Goal: Find contact information

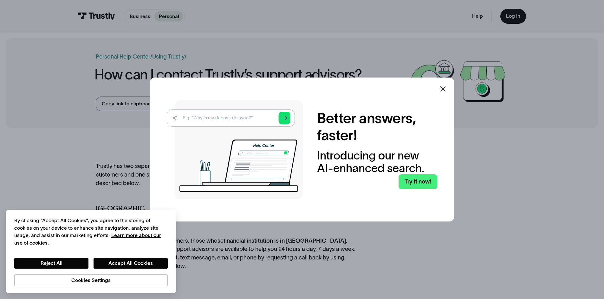
click at [445, 93] on div at bounding box center [443, 89] width 8 height 8
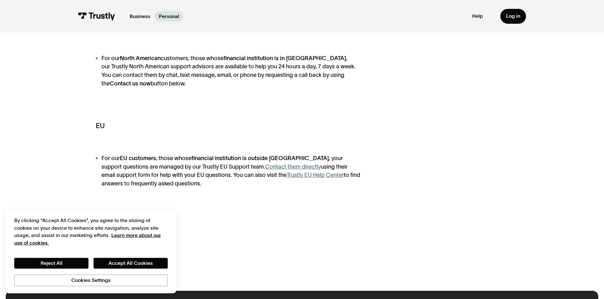
scroll to position [127, 0]
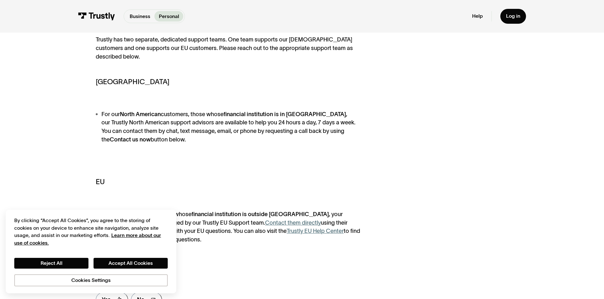
click at [108, 116] on li "For our [DEMOGRAPHIC_DATA] customers, those whose financial institution is in […" at bounding box center [228, 127] width 265 height 34
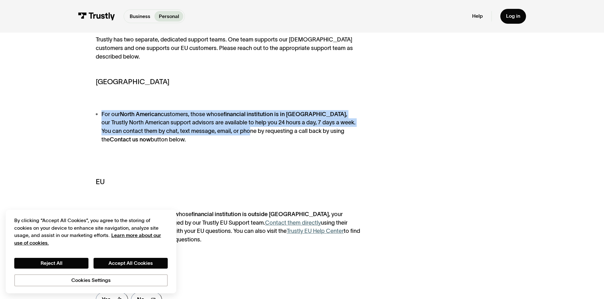
drag, startPoint x: 95, startPoint y: 112, endPoint x: 224, endPoint y: 137, distance: 131.6
click at [225, 136] on li "For our [DEMOGRAPHIC_DATA] customers, those whose financial institution is in […" at bounding box center [228, 127] width 265 height 34
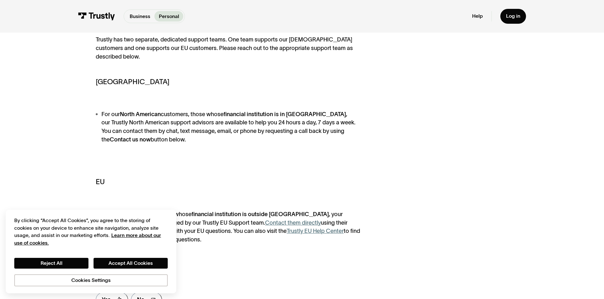
click at [201, 144] on li "For our [DEMOGRAPHIC_DATA] customers, those whose financial institution is in […" at bounding box center [228, 127] width 265 height 34
drag, startPoint x: 198, startPoint y: 144, endPoint x: 92, endPoint y: 113, distance: 110.8
click at [92, 113] on div "Trustly has two separate, dedicated support teams. One team supports our [DEMOG…" at bounding box center [302, 174] width 592 height 335
click at [111, 261] on button "Accept All Cookies" at bounding box center [130, 263] width 74 height 11
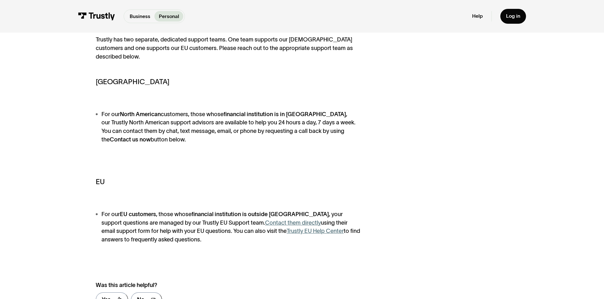
drag, startPoint x: 145, startPoint y: 140, endPoint x: 144, endPoint y: 146, distance: 6.2
click at [145, 140] on li "For our [DEMOGRAPHIC_DATA] customers, those whose financial institution is in […" at bounding box center [228, 127] width 265 height 34
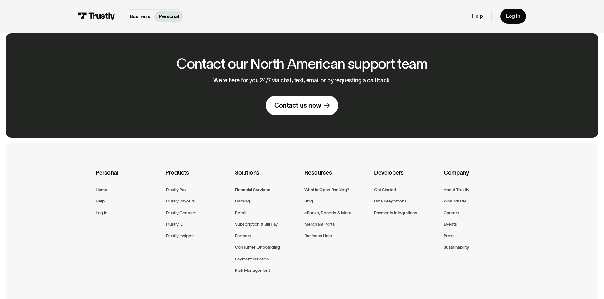
scroll to position [444, 0]
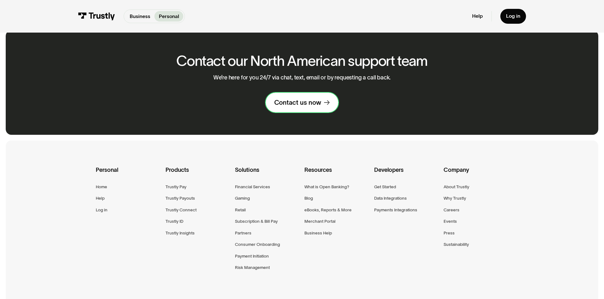
drag, startPoint x: 286, startPoint y: 103, endPoint x: 288, endPoint y: 100, distance: 3.6
click at [286, 103] on div "Contact us now" at bounding box center [297, 103] width 47 height 8
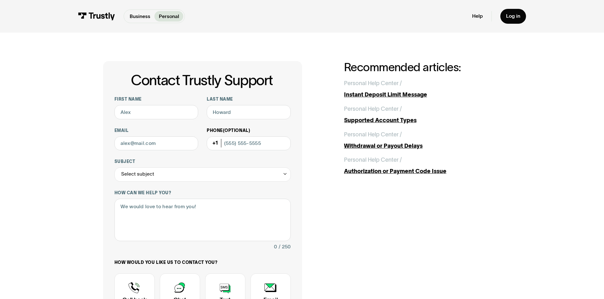
scroll to position [190, 0]
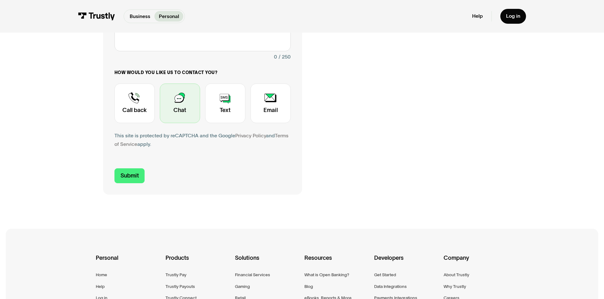
click at [191, 112] on div "Contact Trustly Support" at bounding box center [180, 104] width 40 height 40
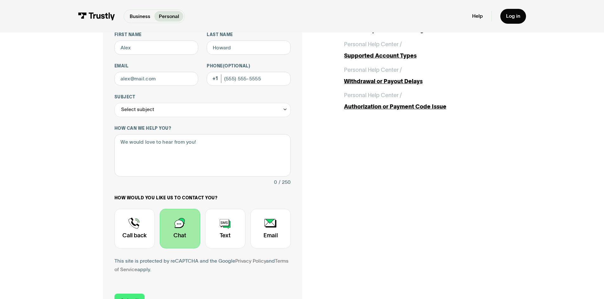
scroll to position [63, 0]
